Goal: Find specific page/section: Find specific page/section

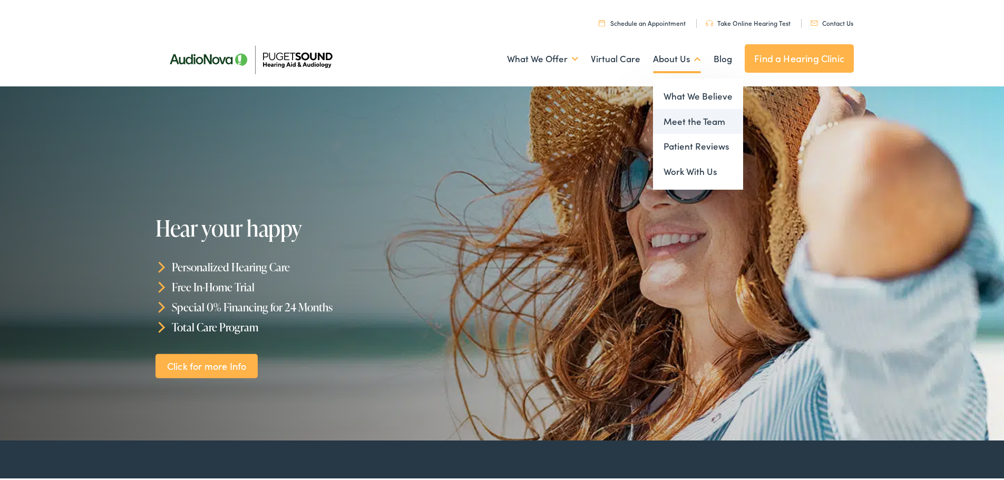
click at [678, 116] on link "Meet the Team" at bounding box center [698, 119] width 90 height 25
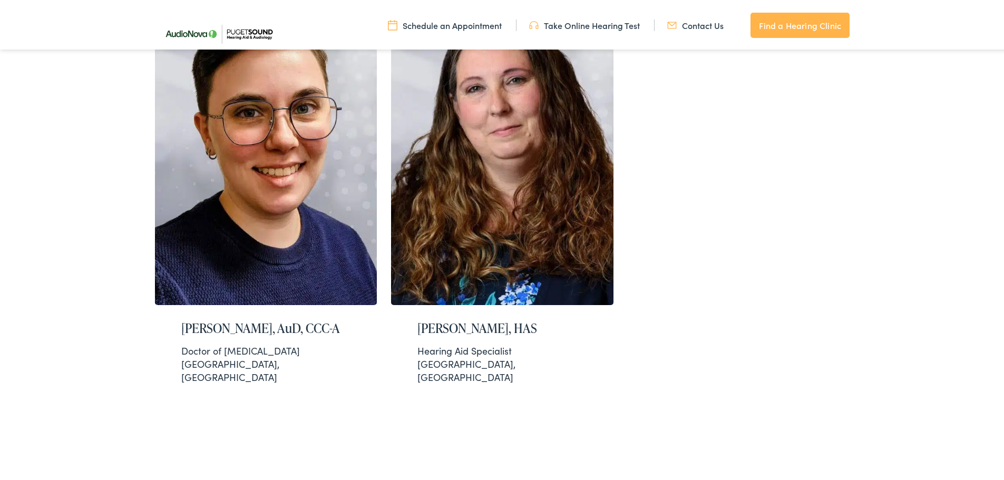
scroll to position [2108, 0]
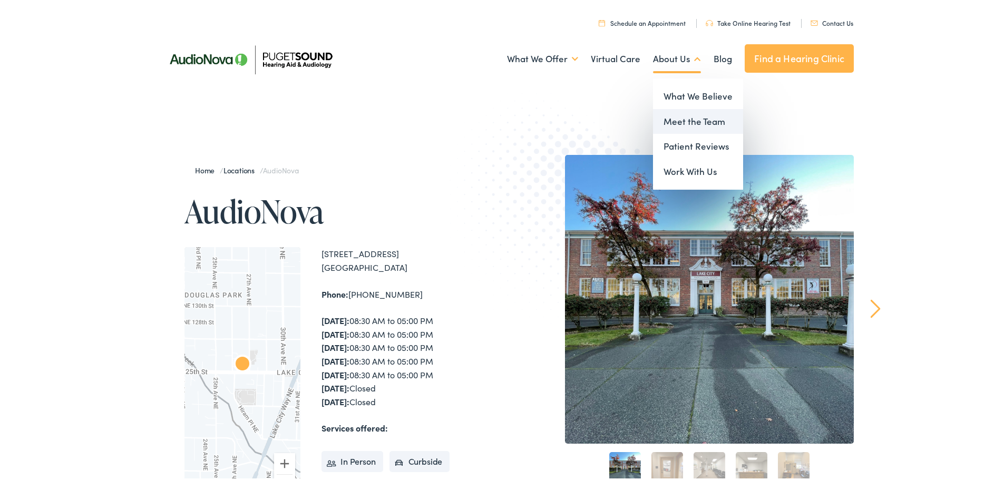
click at [680, 125] on link "Meet the Team" at bounding box center [698, 119] width 90 height 25
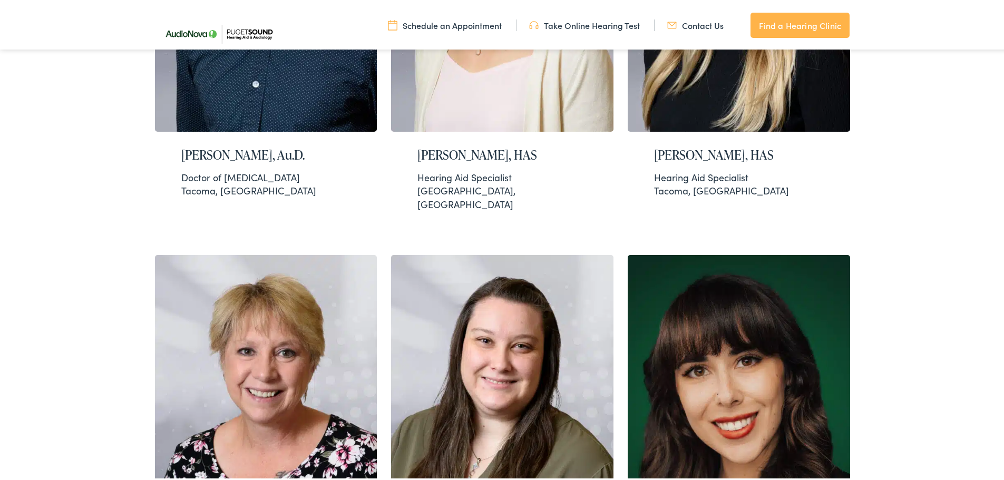
scroll to position [1054, 0]
